Goal: Task Accomplishment & Management: Complete application form

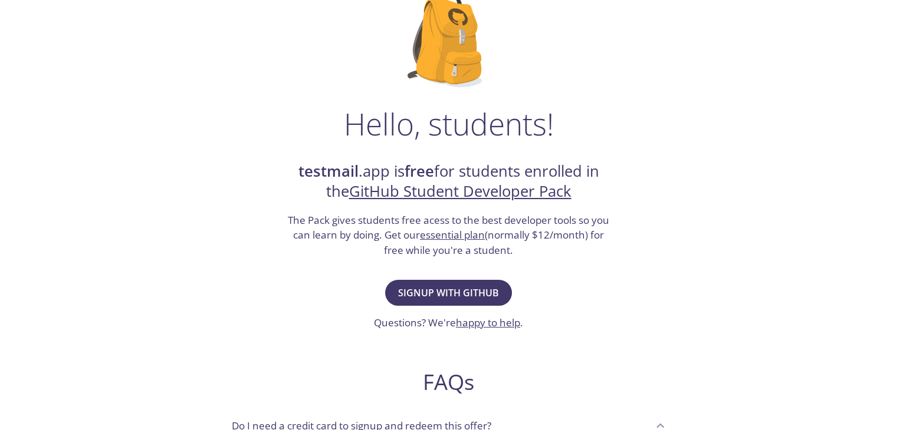
scroll to position [97, 0]
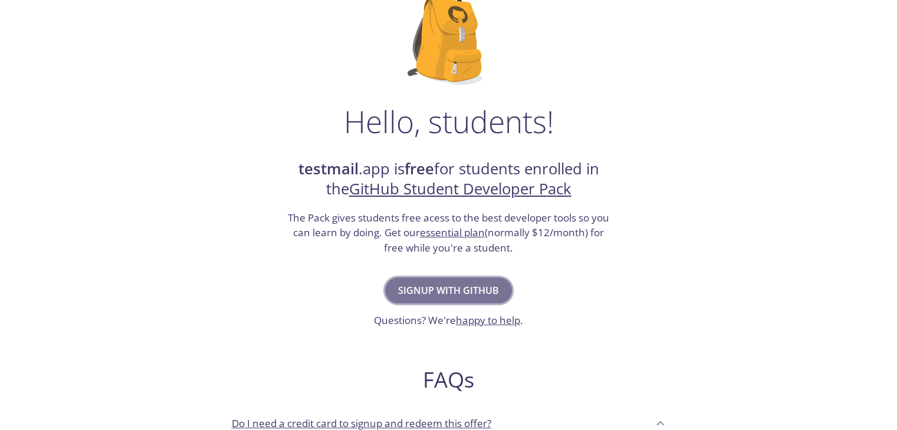
click at [469, 295] on span "Signup with GitHub" at bounding box center [448, 290] width 101 height 17
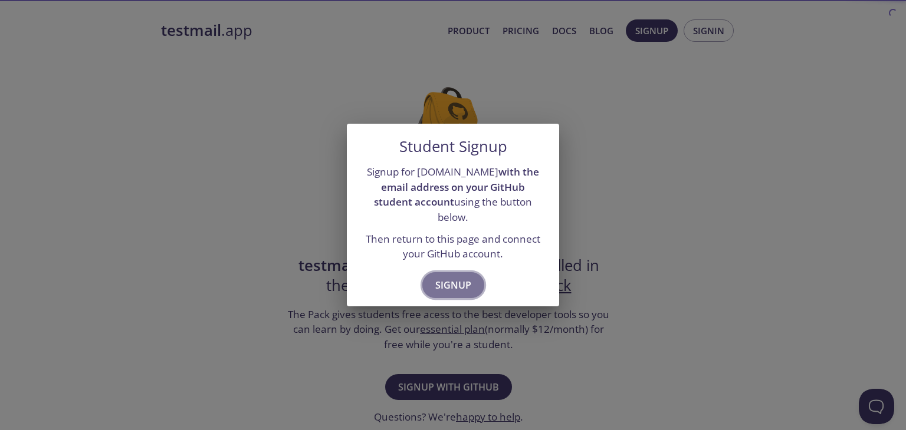
click at [453, 277] on span "Signup" at bounding box center [453, 285] width 36 height 17
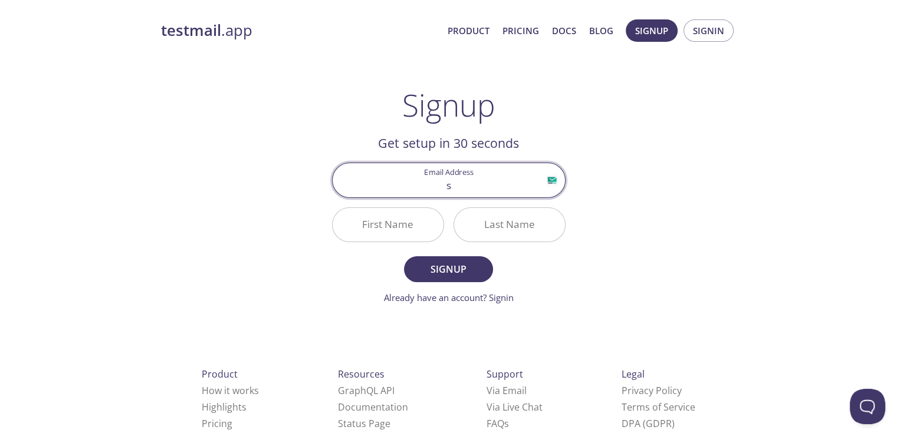
type input "[EMAIL_ADDRESS][DOMAIN_NAME]"
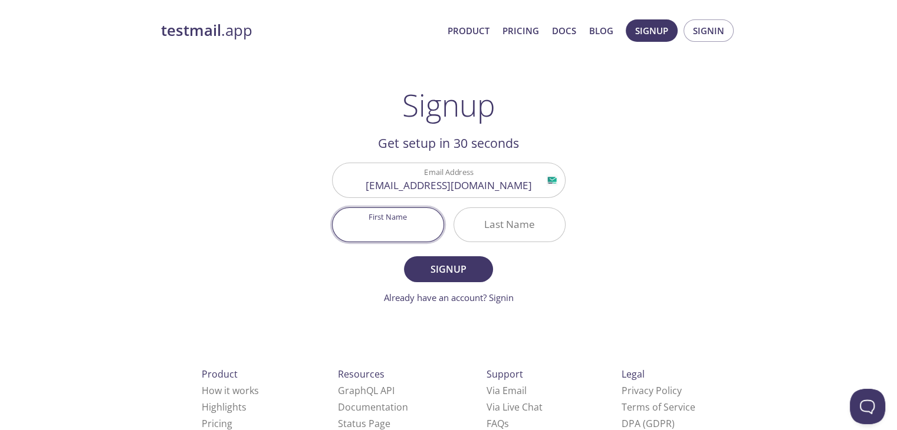
click at [410, 232] on input "First Name" at bounding box center [388, 225] width 111 height 34
type input "[PERSON_NAME]"
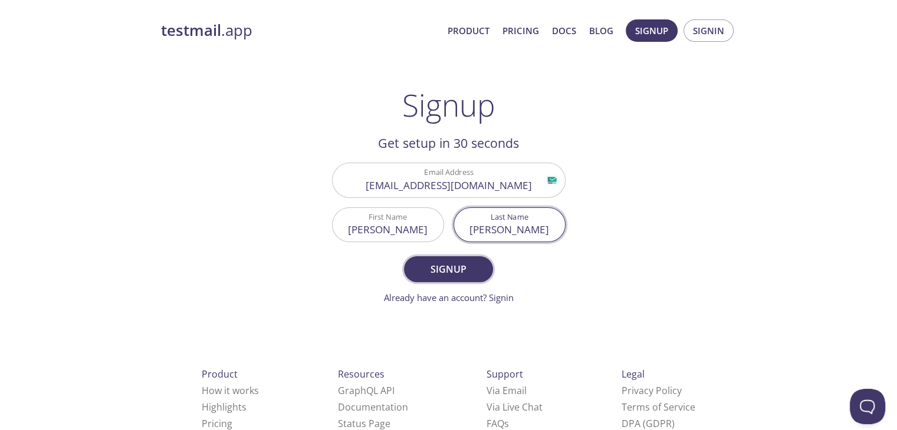
type input "[PERSON_NAME]"
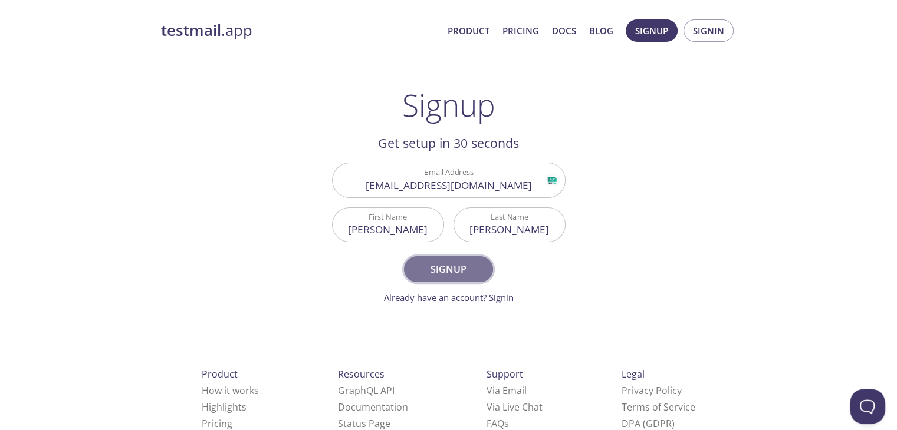
click at [465, 266] on span "Signup" at bounding box center [448, 269] width 62 height 17
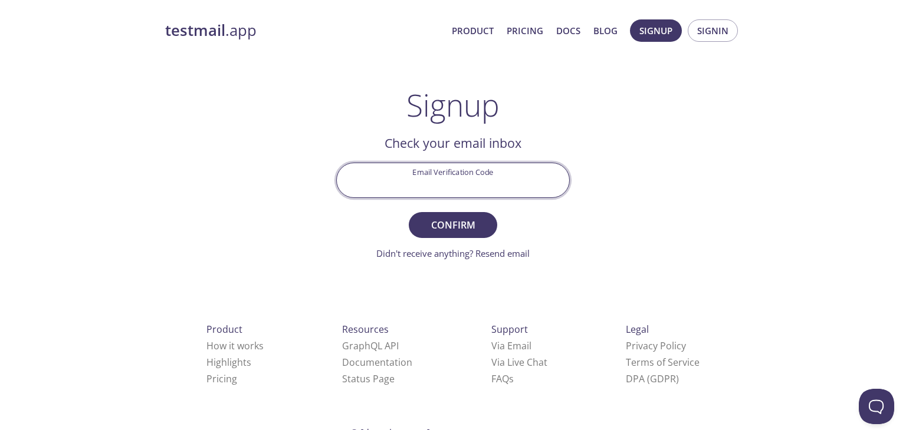
click at [442, 192] on input "Email Verification Code" at bounding box center [453, 180] width 232 height 34
paste input "KZSCGQC"
type input "KZSCGQC"
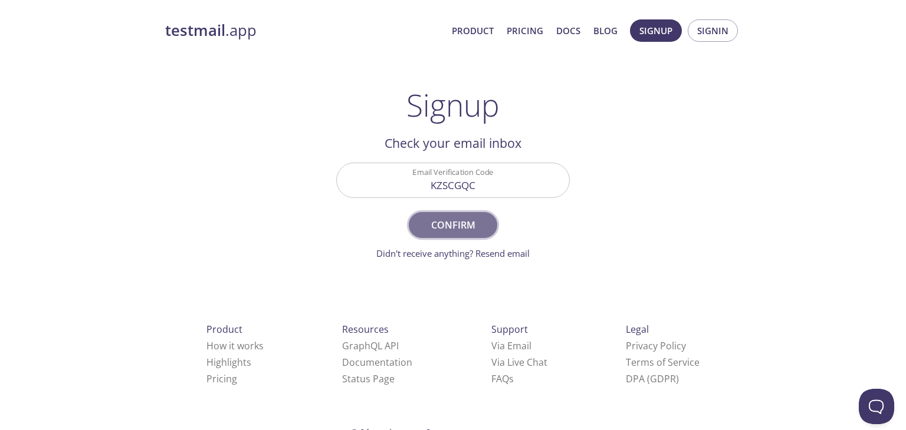
click at [450, 222] on span "Confirm" at bounding box center [453, 225] width 62 height 17
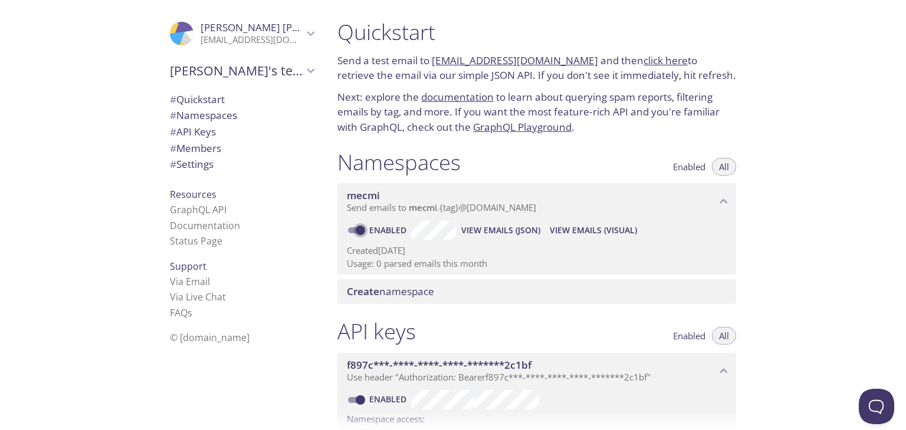
click at [358, 229] on input "Enabled" at bounding box center [360, 230] width 42 height 14
click at [350, 229] on input "Disabled" at bounding box center [351, 230] width 42 height 14
checkbox input "true"
click at [608, 231] on span "View Emails (Visual)" at bounding box center [592, 230] width 87 height 14
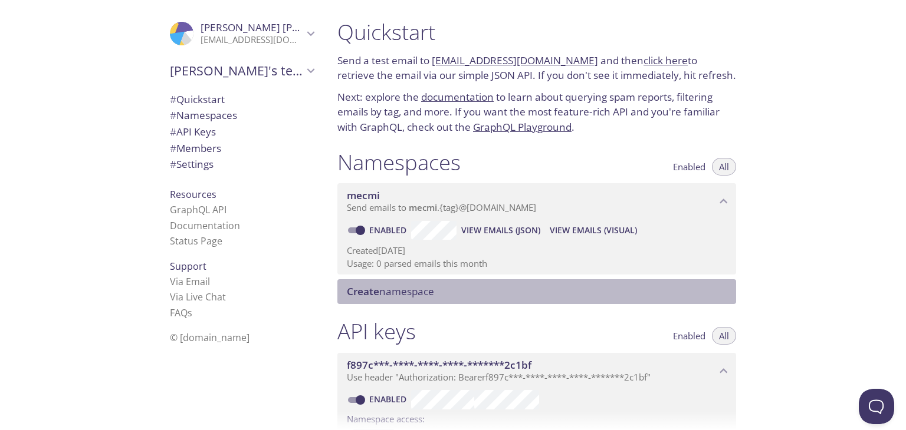
click at [409, 295] on span "Create namespace" at bounding box center [390, 292] width 87 height 14
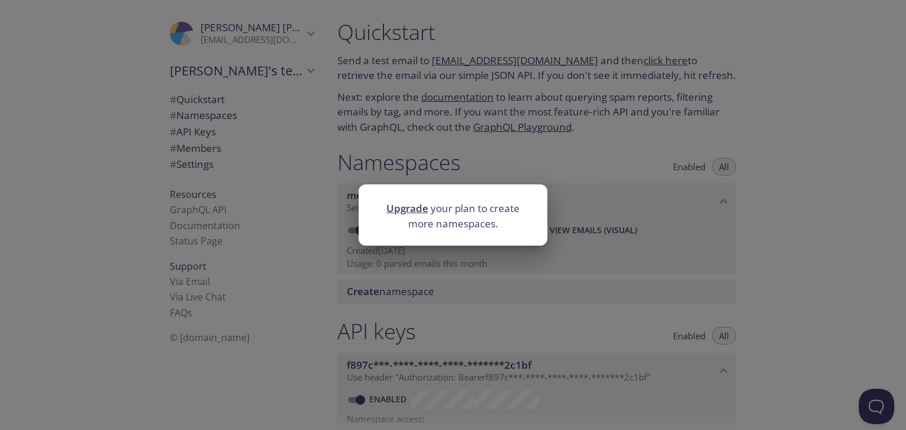
click at [580, 173] on div "Upgrade your plan to create more namespaces." at bounding box center [453, 215] width 906 height 430
